Goal: Task Accomplishment & Management: Use online tool/utility

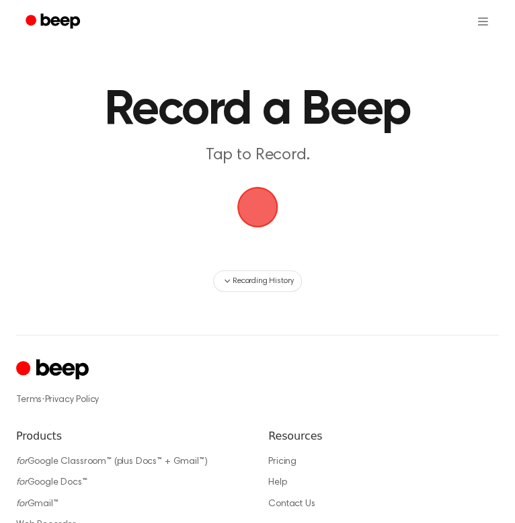
click at [270, 208] on span "button" at bounding box center [257, 206] width 63 height 63
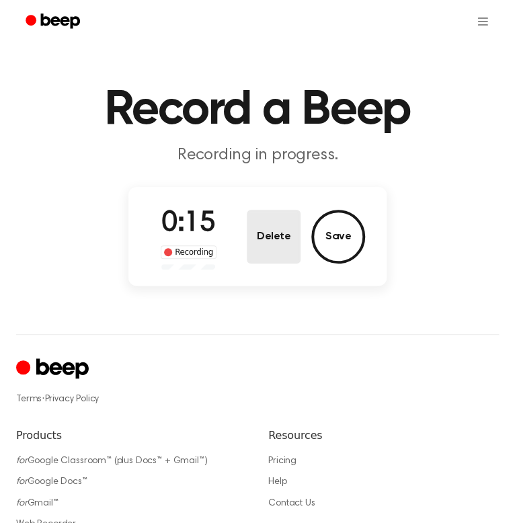
click at [282, 247] on button "Delete" at bounding box center [274, 237] width 54 height 54
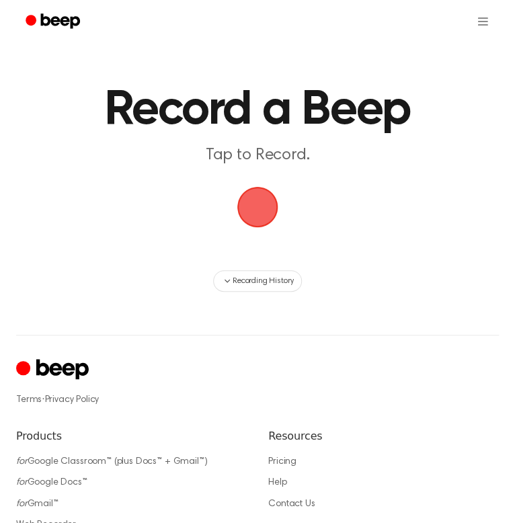
click at [241, 224] on span "button" at bounding box center [257, 206] width 75 height 75
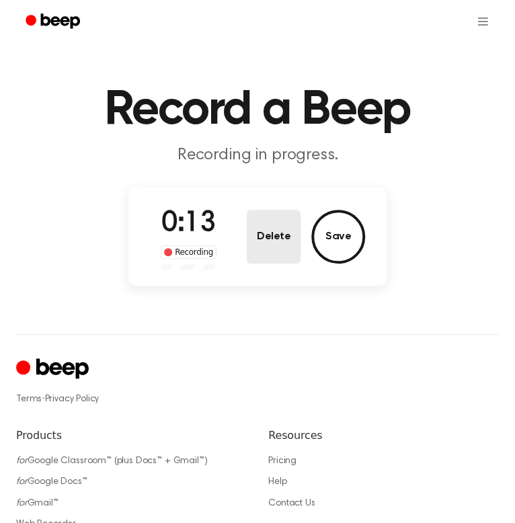
click at [277, 252] on button "Delete" at bounding box center [274, 237] width 54 height 54
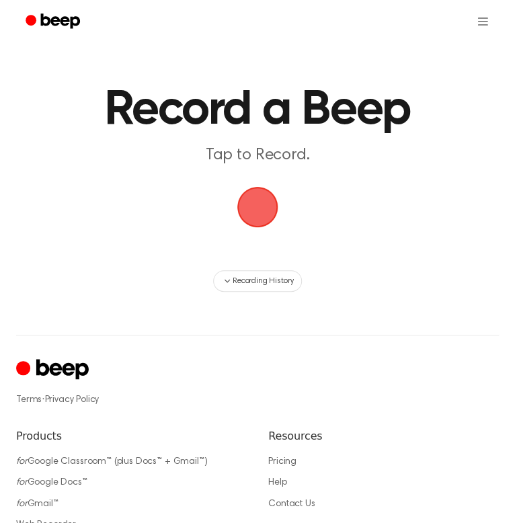
click at [263, 218] on span "button" at bounding box center [257, 206] width 75 height 75
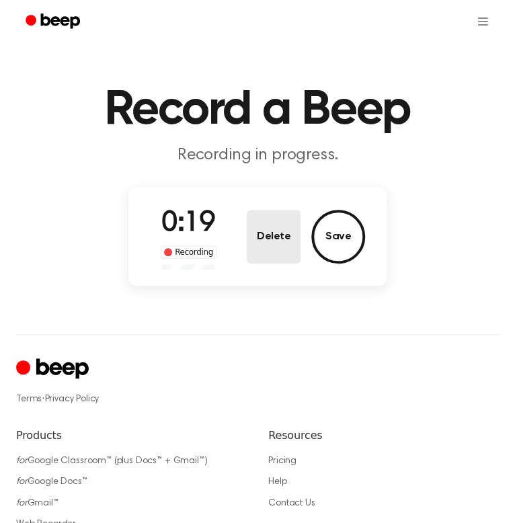
click at [255, 240] on button "Delete" at bounding box center [274, 237] width 54 height 54
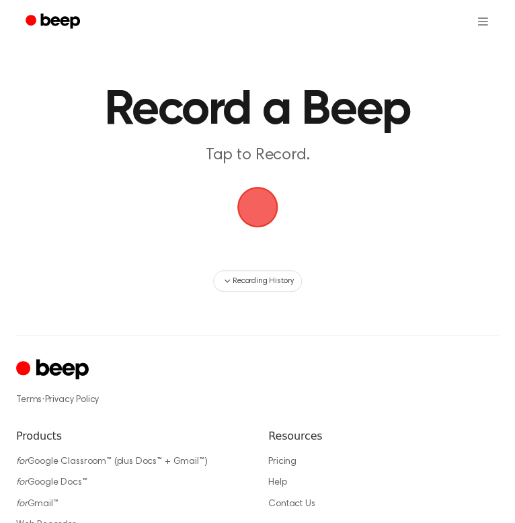
click at [262, 195] on span "button" at bounding box center [257, 206] width 71 height 71
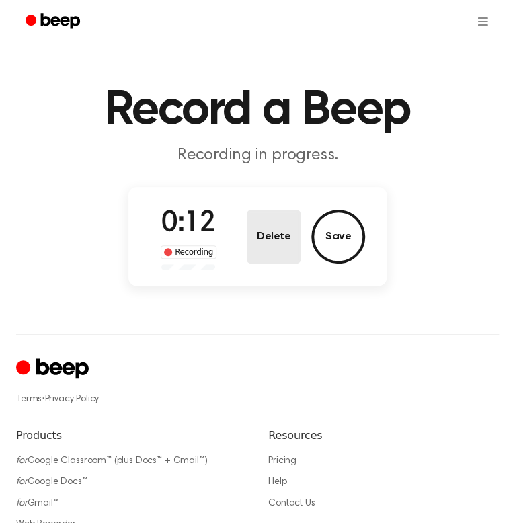
click at [279, 224] on button "Delete" at bounding box center [274, 237] width 54 height 54
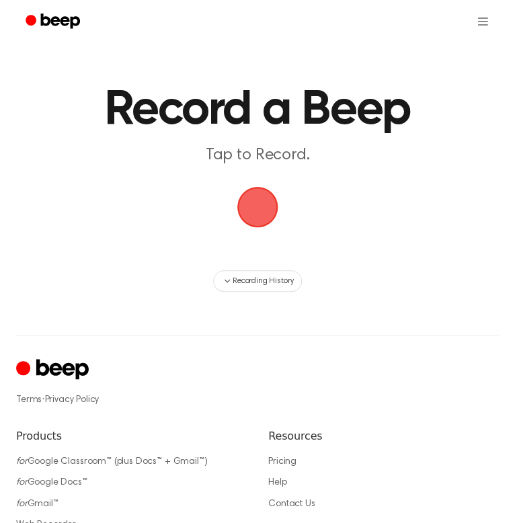
click at [268, 212] on span "button" at bounding box center [257, 206] width 75 height 75
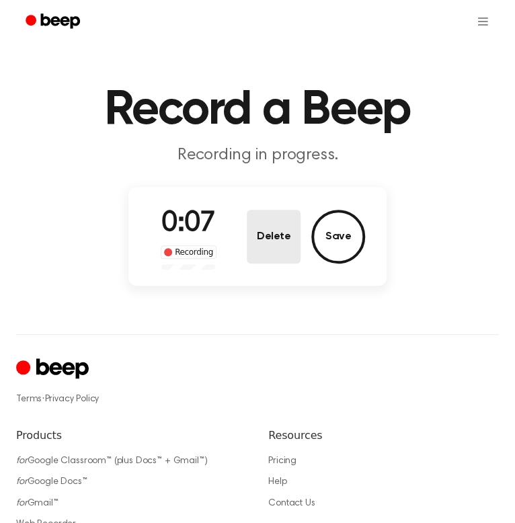
click at [257, 219] on button "Delete" at bounding box center [274, 237] width 54 height 54
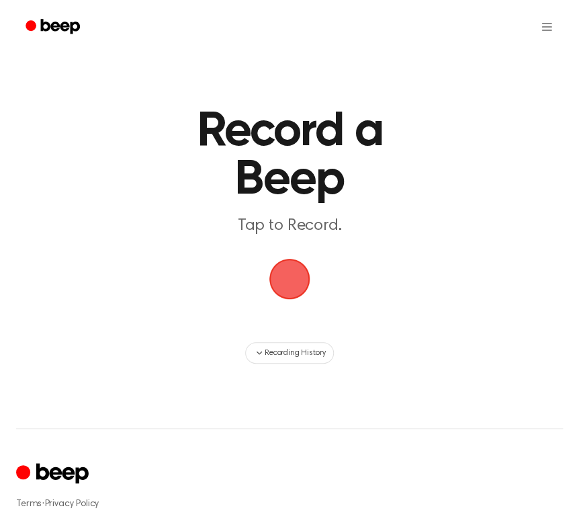
click at [297, 278] on span "button" at bounding box center [289, 279] width 64 height 64
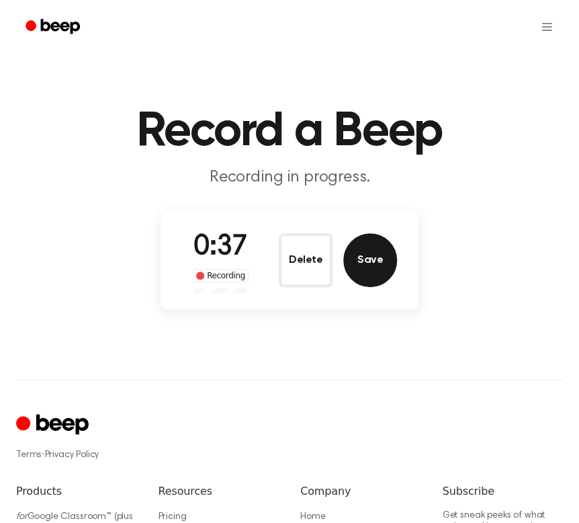
click at [374, 255] on button "Save" at bounding box center [370, 260] width 54 height 54
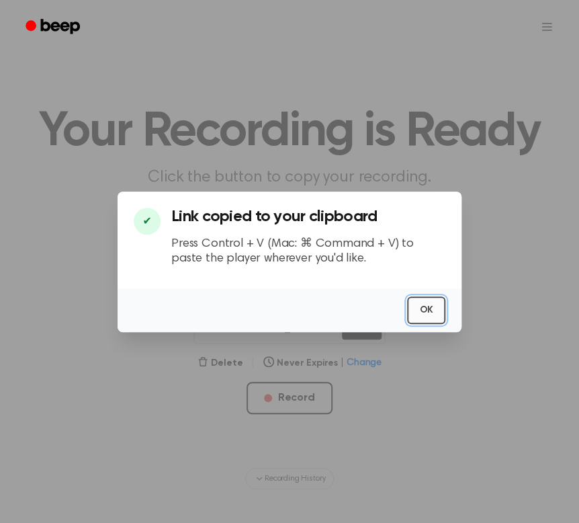
click at [433, 300] on button "OK" at bounding box center [426, 310] width 38 height 28
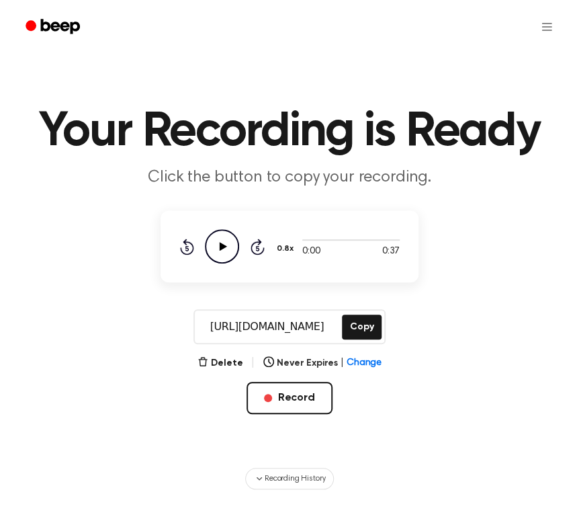
click at [217, 249] on icon "Play Audio" at bounding box center [222, 246] width 34 height 34
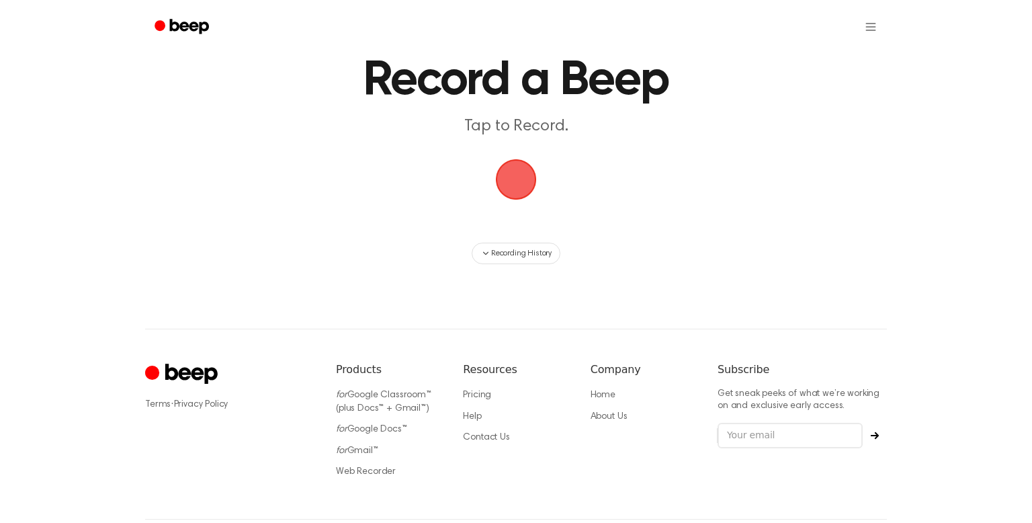
scroll to position [48, 0]
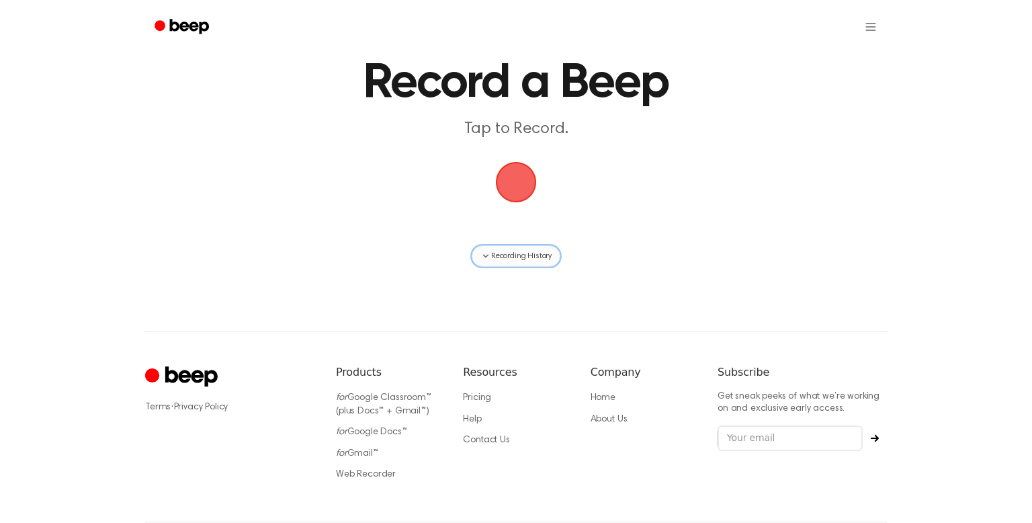
click at [545, 253] on span "Recording History" at bounding box center [521, 256] width 60 height 12
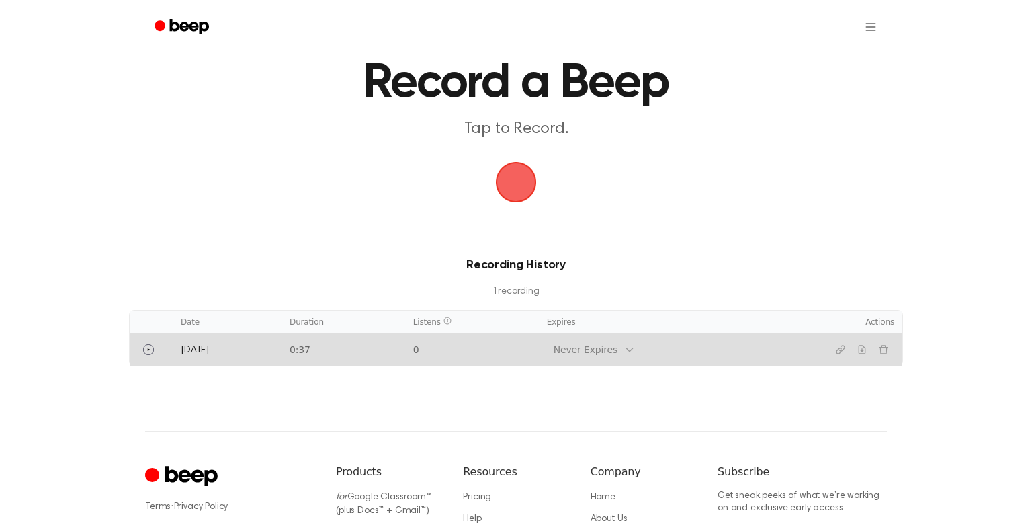
click at [685, 334] on td "Never Expires" at bounding box center [667, 349] width 256 height 32
click at [683, 354] on td "Never Expires" at bounding box center [667, 349] width 256 height 32
click at [146, 352] on icon "Play" at bounding box center [148, 349] width 11 height 11
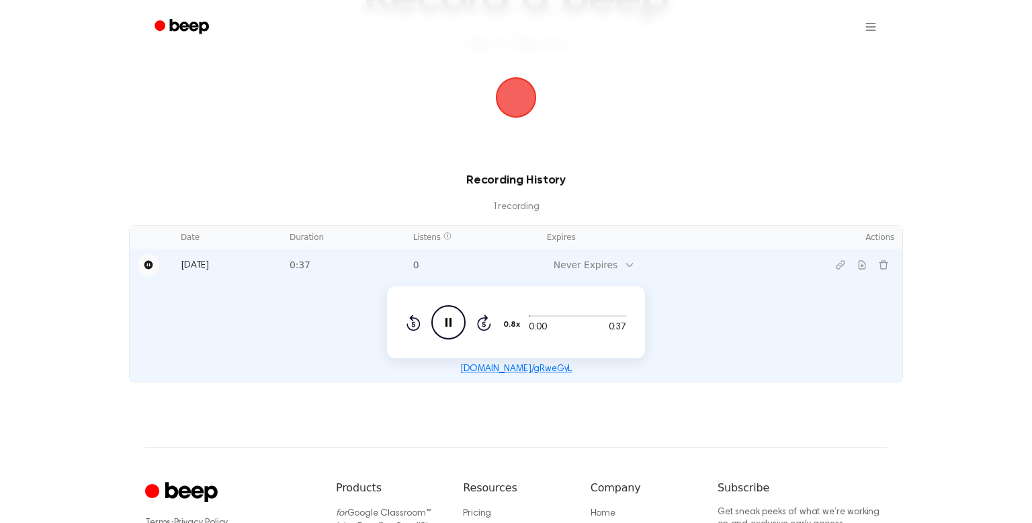
scroll to position [142, 0]
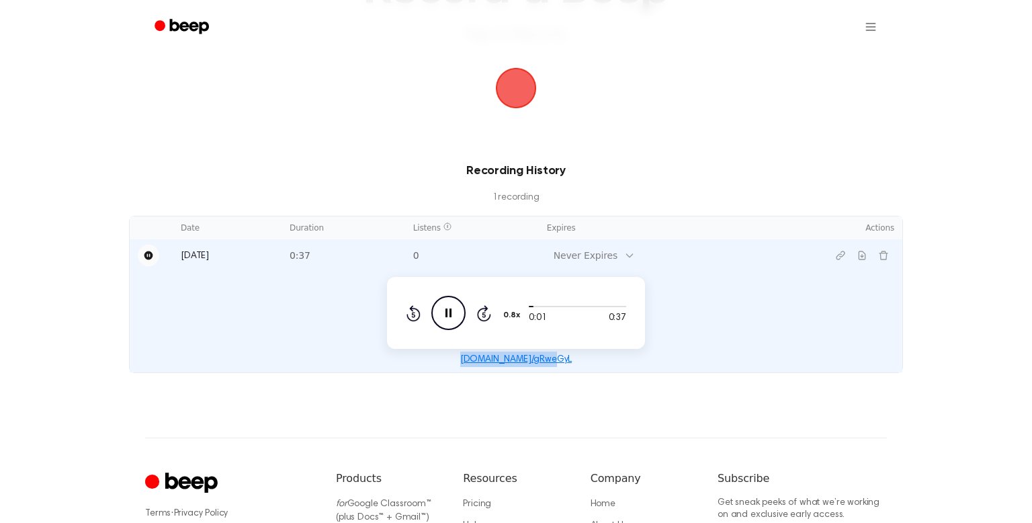
drag, startPoint x: 564, startPoint y: 358, endPoint x: 464, endPoint y: 364, distance: 100.3
click at [464, 364] on div "[DOMAIN_NAME]/gRweGyL" at bounding box center [516, 358] width 756 height 15
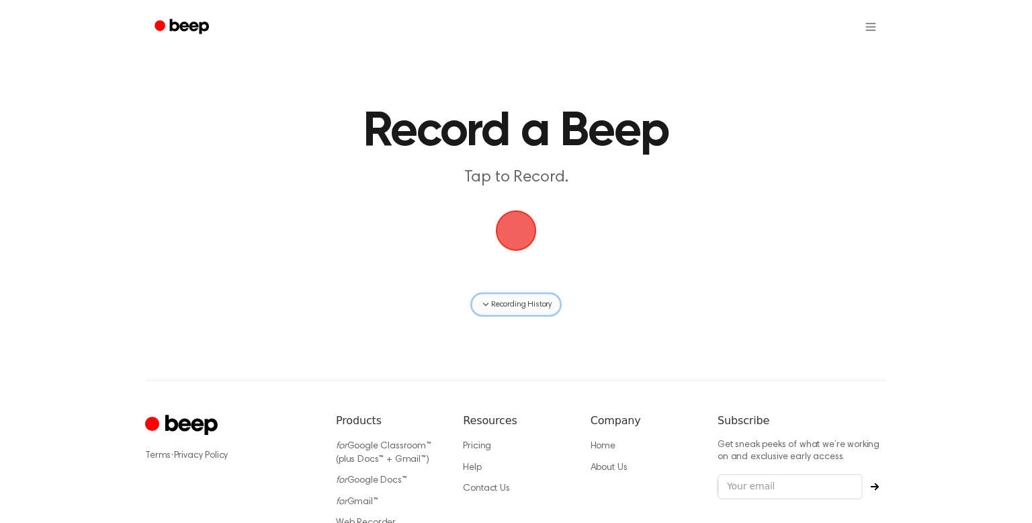
click at [525, 303] on span "Recording History" at bounding box center [521, 304] width 60 height 12
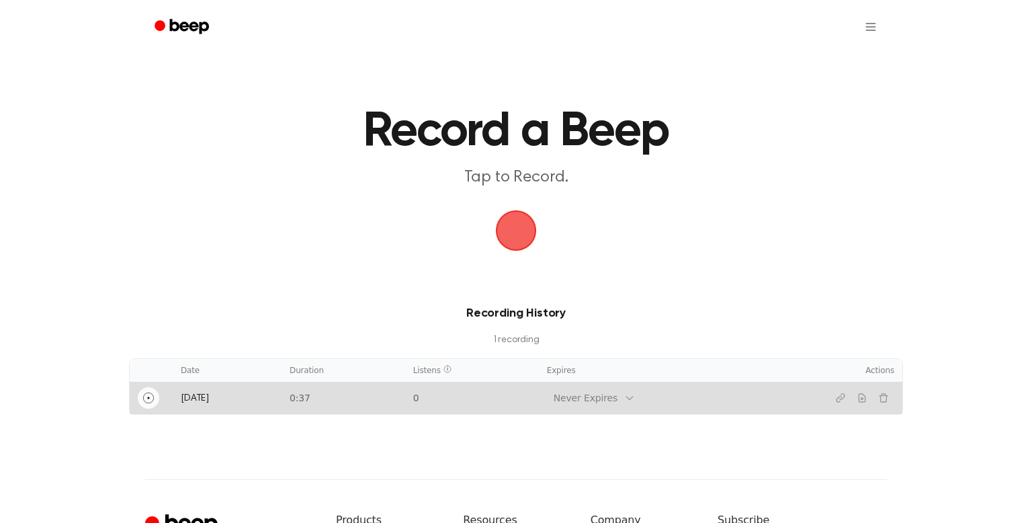
click at [144, 407] on button "Play" at bounding box center [148, 397] width 21 height 21
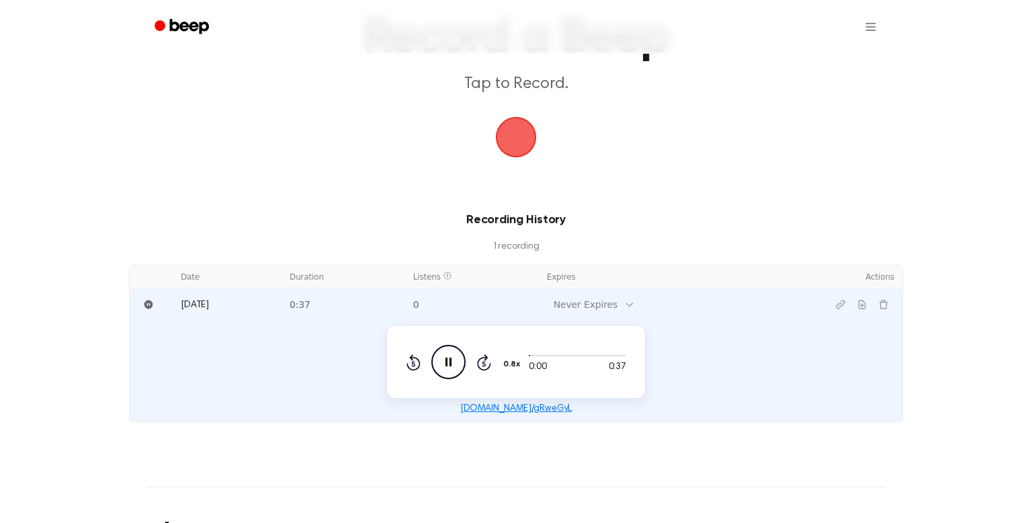
scroll to position [119, 0]
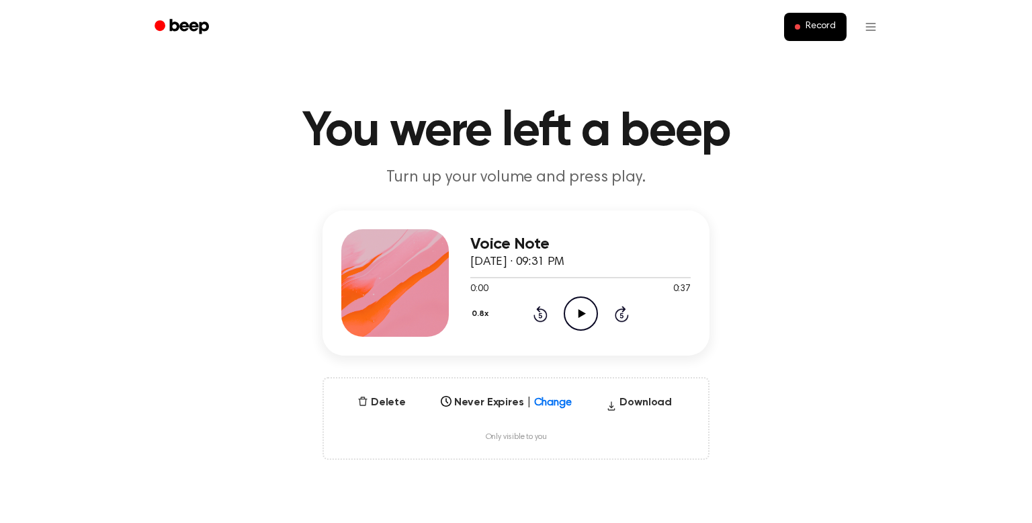
click at [581, 318] on icon "Play Audio" at bounding box center [581, 313] width 34 height 34
click at [480, 314] on button "0.8x" at bounding box center [481, 313] width 23 height 23
click at [494, 387] on div "1.0x" at bounding box center [496, 394] width 52 height 25
click at [482, 312] on button "1.0x" at bounding box center [480, 313] width 20 height 23
click at [494, 424] on span "1.2x" at bounding box center [492, 419] width 17 height 14
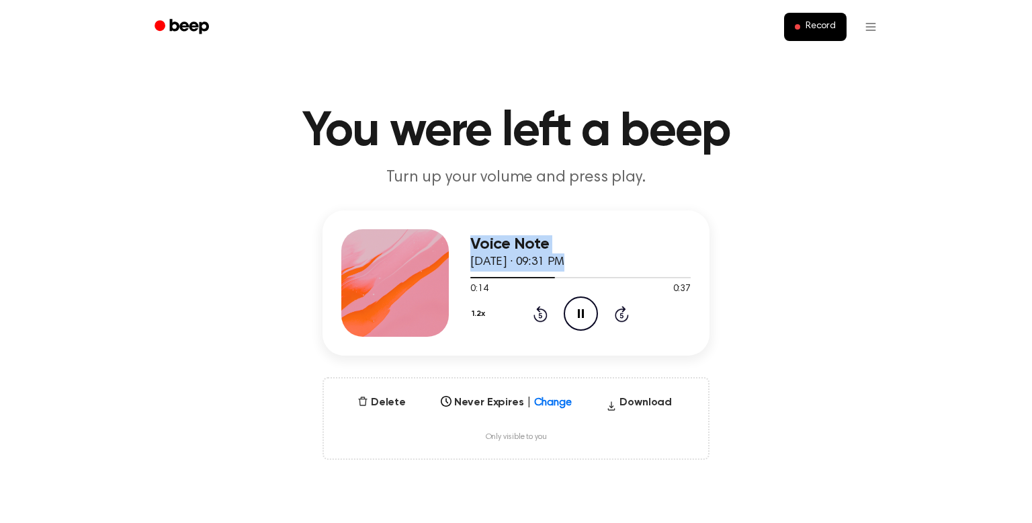
drag, startPoint x: 548, startPoint y: 279, endPoint x: 318, endPoint y: 269, distance: 230.0
click at [318, 269] on div "Voice Note October 8, 2025 · 09:31 PM 0:14 0:37 Your browser does not support t…" at bounding box center [516, 334] width 1000 height 249
drag, startPoint x: 559, startPoint y: 281, endPoint x: 488, endPoint y: 284, distance: 70.6
click at [488, 284] on div "0:16 0:37 Your browser does not support the [object Object] element." at bounding box center [580, 283] width 220 height 25
click at [539, 315] on icon at bounding box center [539, 314] width 3 height 5
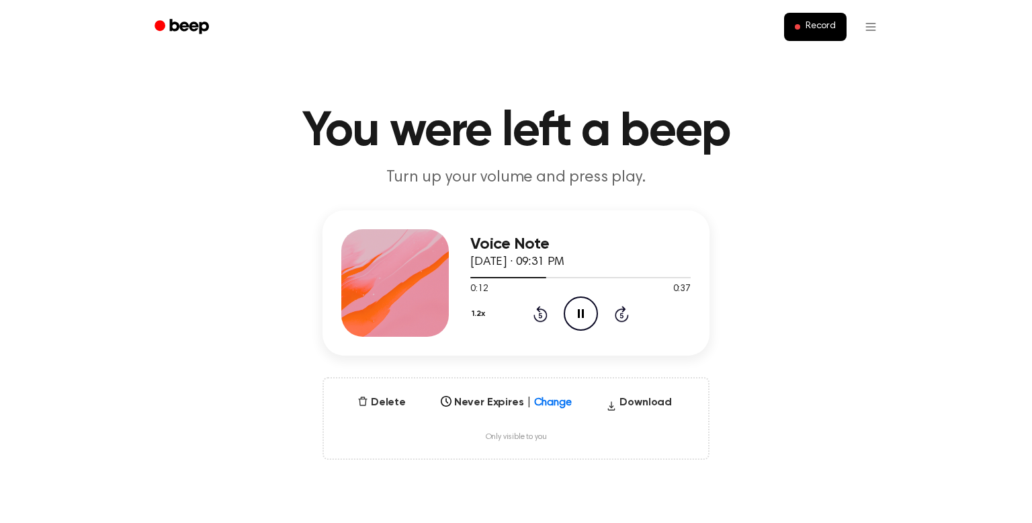
click at [539, 315] on icon at bounding box center [539, 314] width 3 height 5
click at [717, 150] on h1 "You were left a beep" at bounding box center [516, 131] width 688 height 48
